Goal: Information Seeking & Learning: Compare options

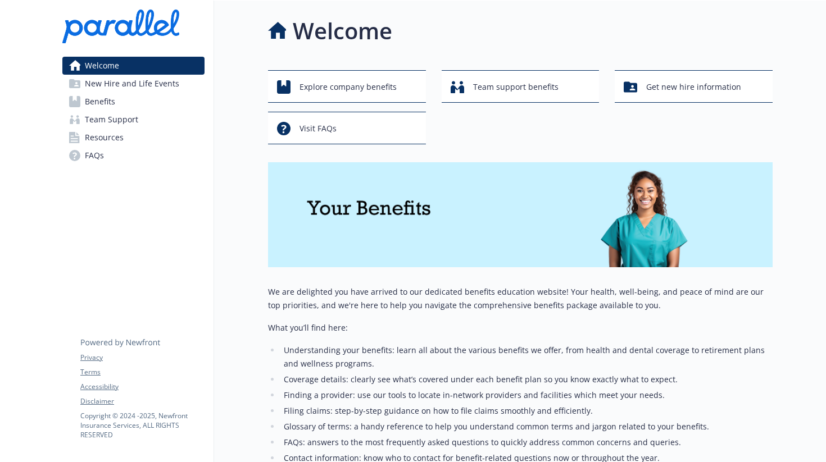
click at [135, 134] on link "Resources" at bounding box center [133, 138] width 142 height 18
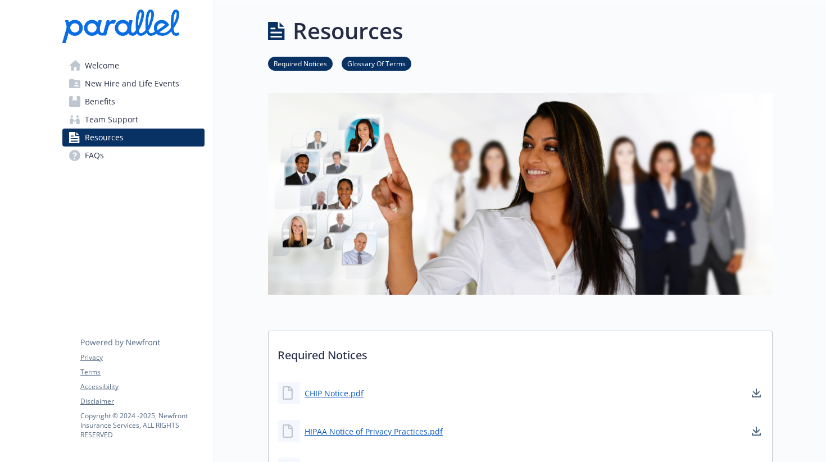
click at [115, 143] on span "Resources" at bounding box center [104, 138] width 39 height 18
click at [114, 152] on link "FAQs" at bounding box center [133, 156] width 142 height 18
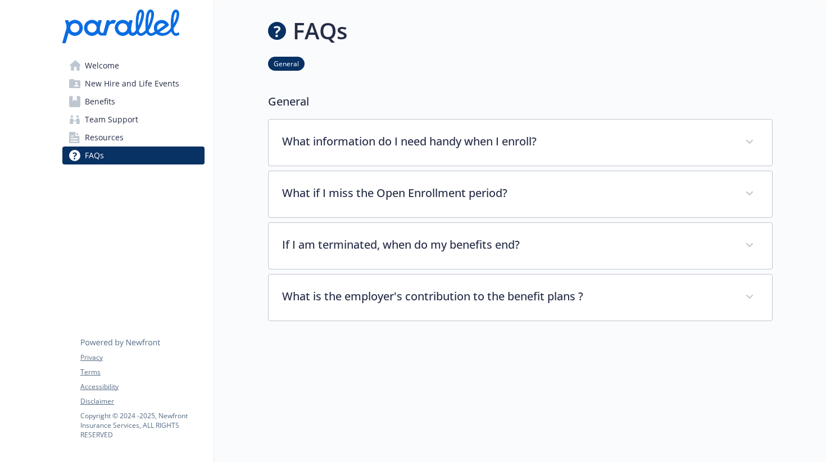
click at [143, 103] on link "Benefits" at bounding box center [133, 102] width 142 height 18
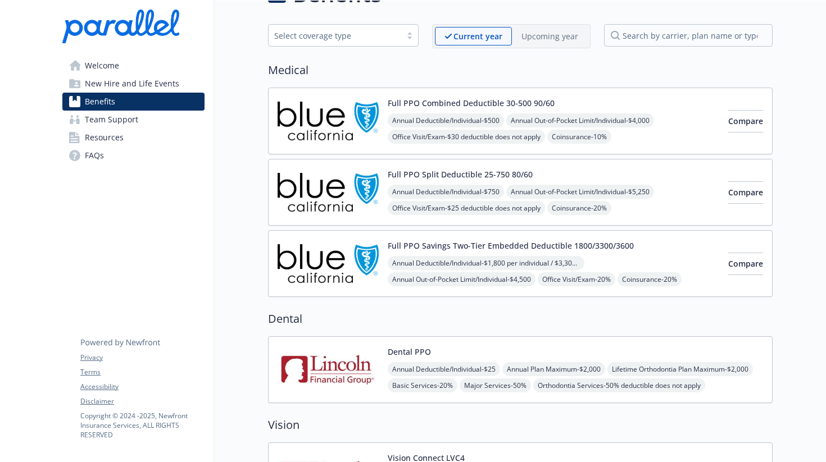
scroll to position [38, 0]
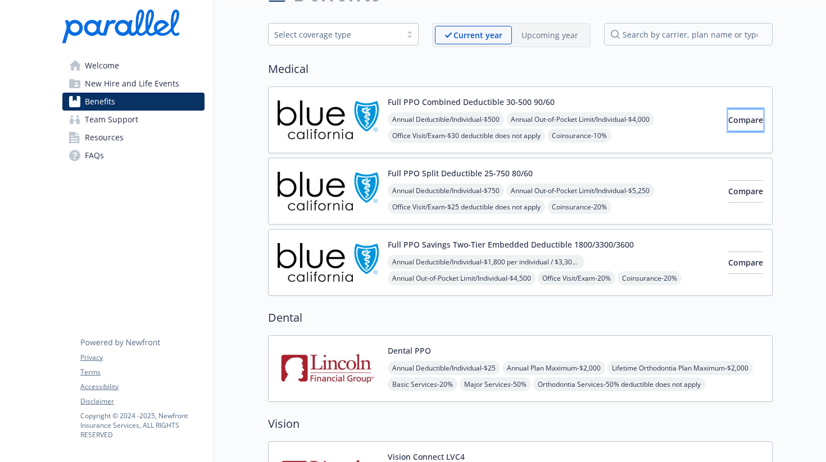
click at [728, 120] on span "Compare" at bounding box center [745, 120] width 35 height 11
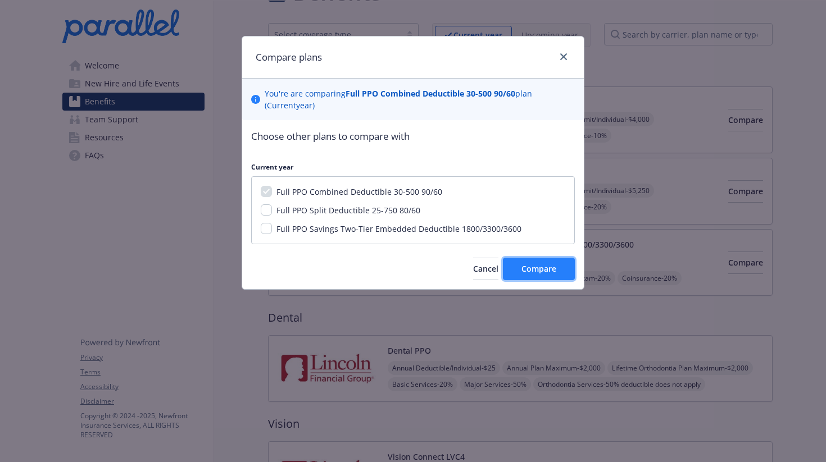
click at [534, 261] on button "Compare" at bounding box center [539, 269] width 72 height 22
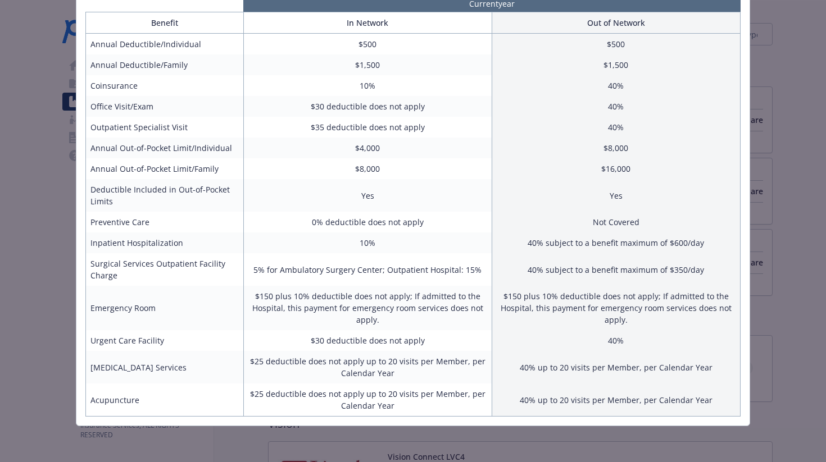
scroll to position [0, 0]
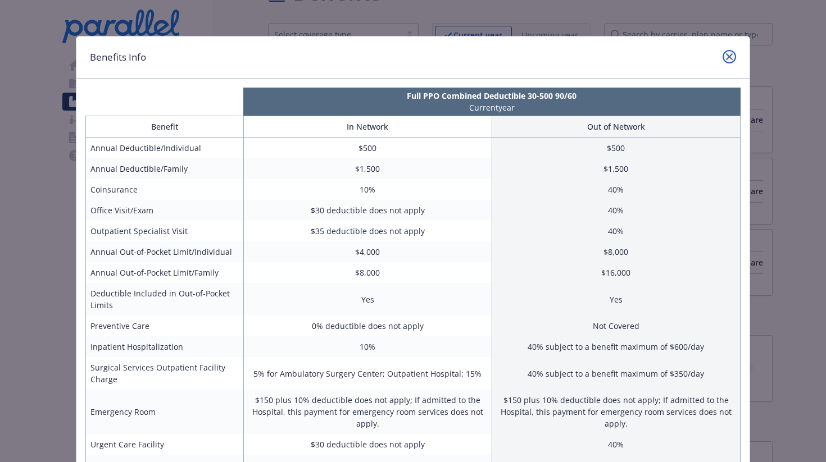
click at [735, 57] on link "close" at bounding box center [728, 56] width 13 height 13
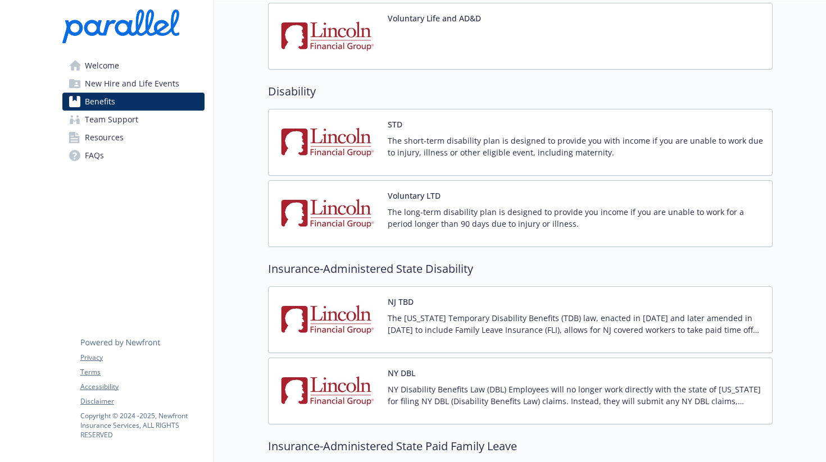
scroll to position [885, 0]
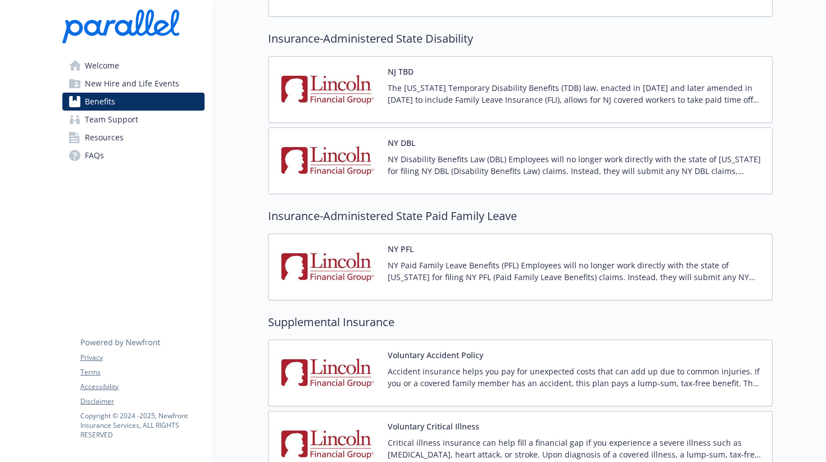
click at [128, 145] on link "Resources" at bounding box center [133, 138] width 142 height 18
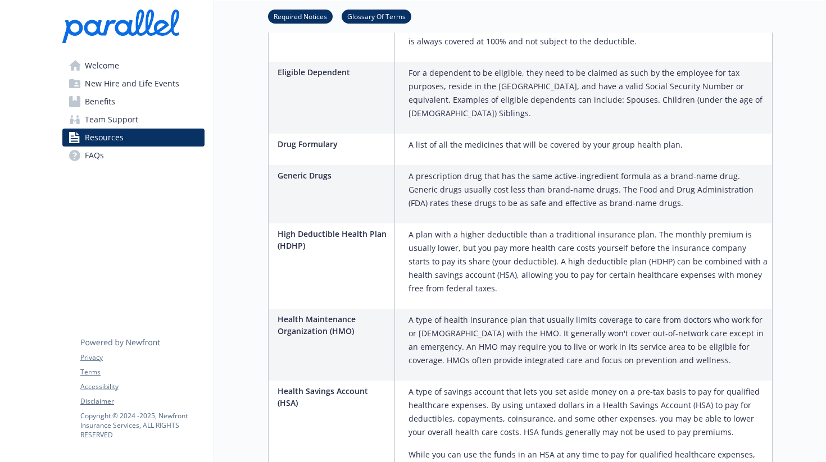
click at [124, 156] on link "FAQs" at bounding box center [133, 156] width 142 height 18
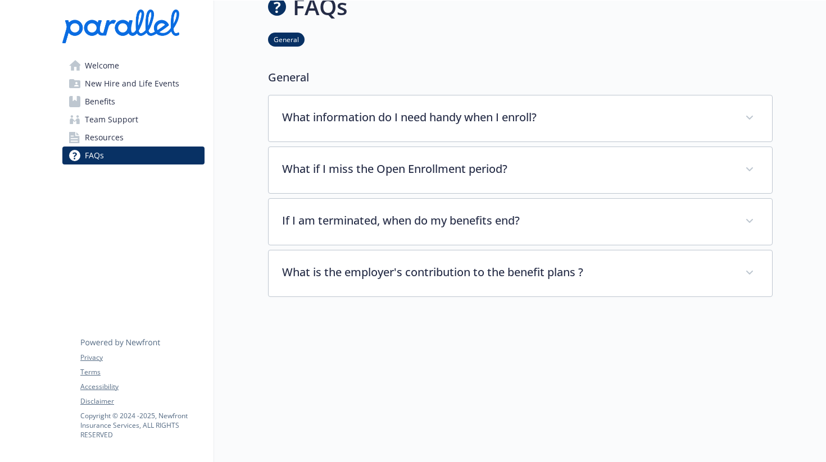
click at [115, 138] on span "Resources" at bounding box center [104, 138] width 39 height 18
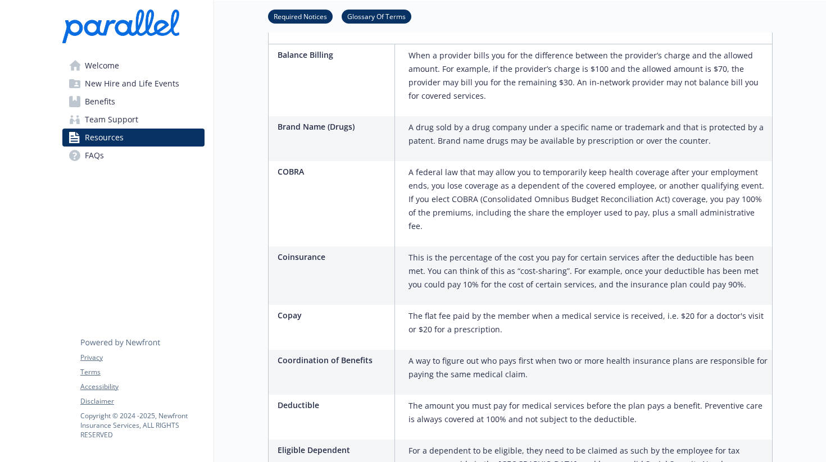
scroll to position [541, 0]
